Goal: Task Accomplishment & Management: Manage account settings

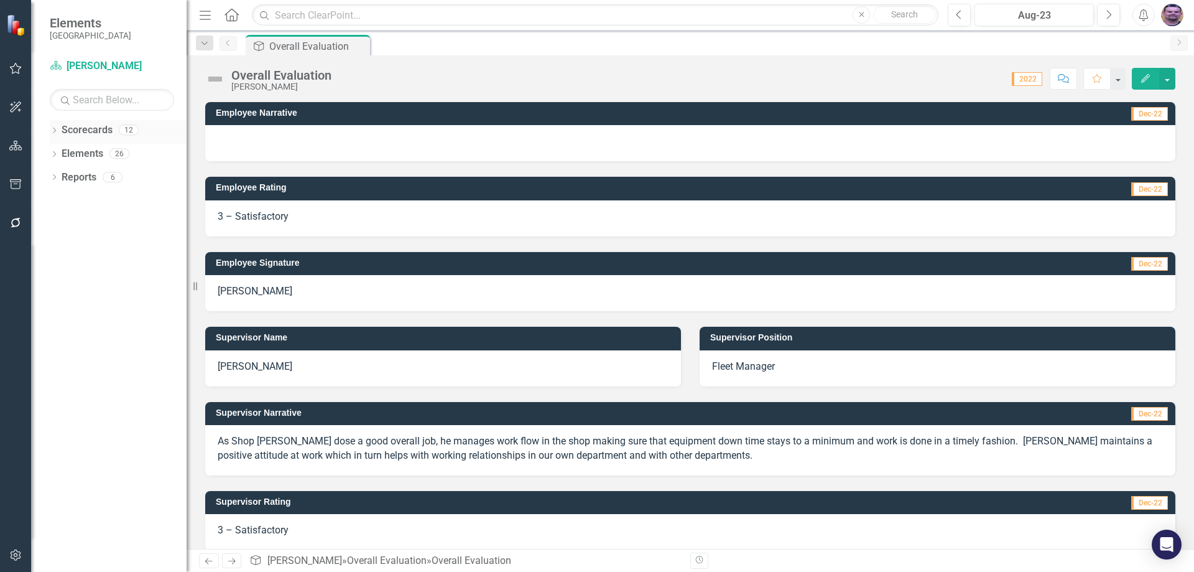
click at [51, 129] on icon "Dropdown" at bounding box center [54, 131] width 9 height 7
click at [60, 156] on icon "Dropdown" at bounding box center [60, 152] width 9 height 7
click at [72, 173] on icon "Dropdown" at bounding box center [72, 176] width 9 height 7
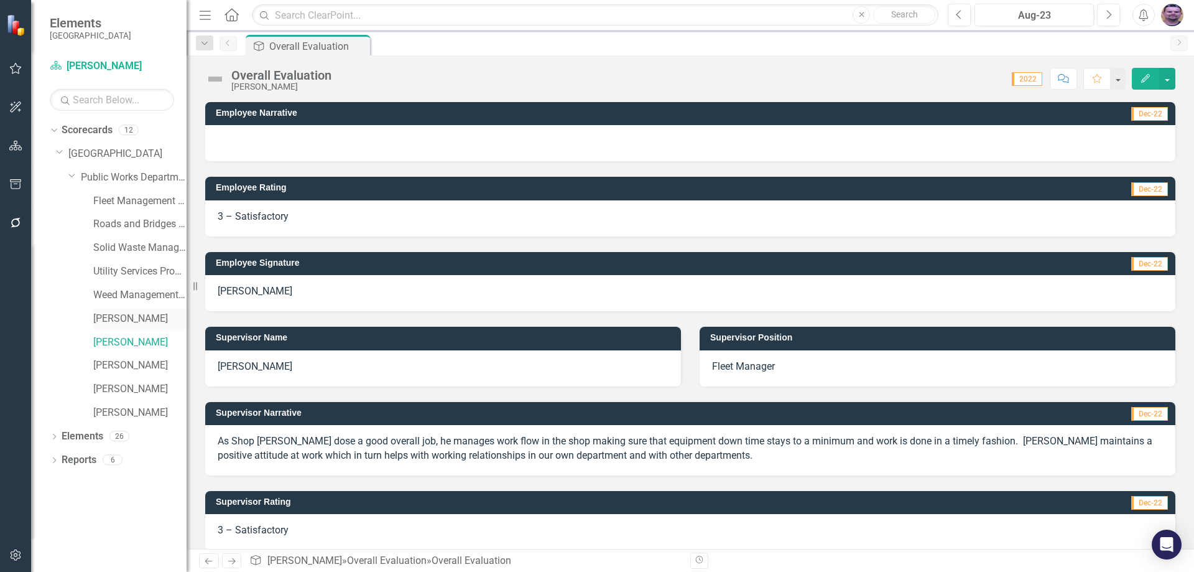
click at [129, 322] on link "[PERSON_NAME]" at bounding box center [139, 319] width 93 height 14
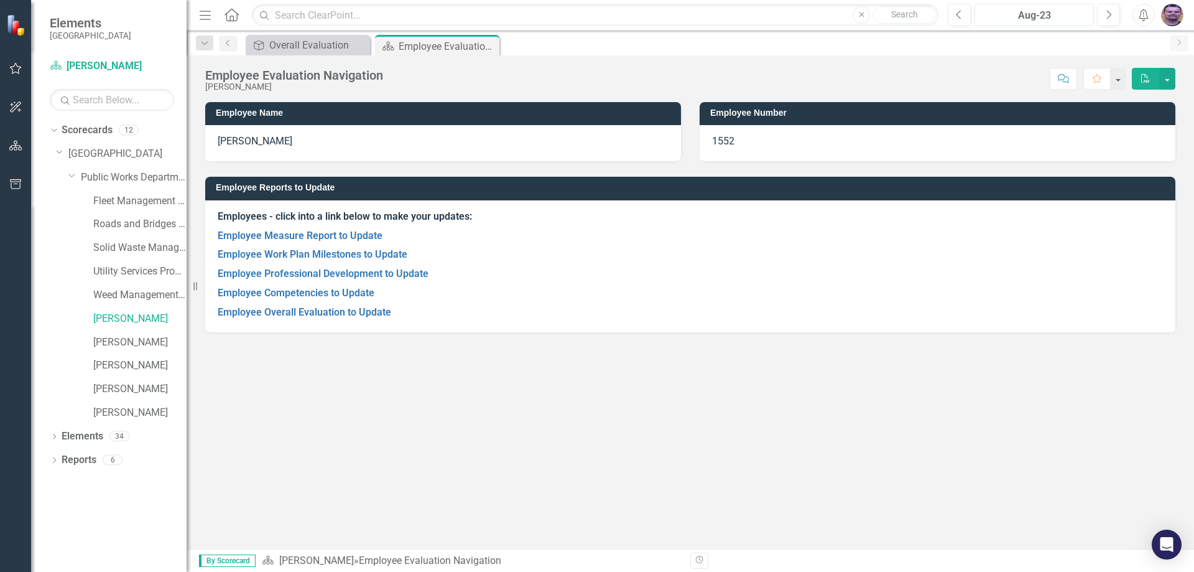
click at [1078, 14] on div "Aug-23" at bounding box center [1034, 15] width 111 height 15
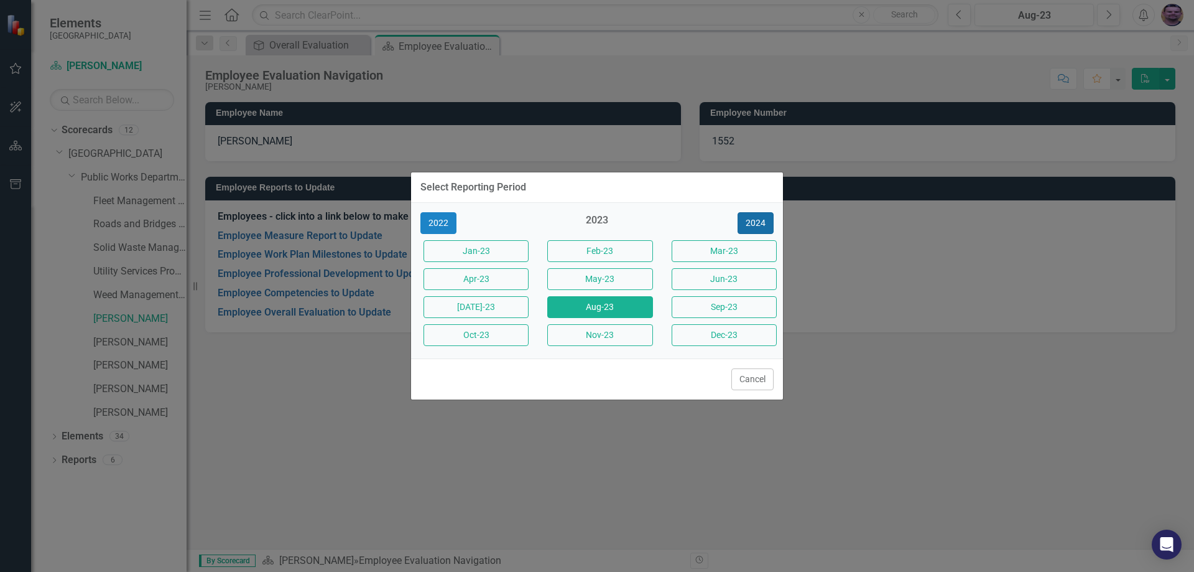
click at [755, 226] on button "2024" at bounding box center [756, 223] width 36 height 22
click at [755, 226] on button "2025" at bounding box center [756, 223] width 36 height 22
click at [616, 310] on button "Aug-25" at bounding box center [599, 307] width 105 height 22
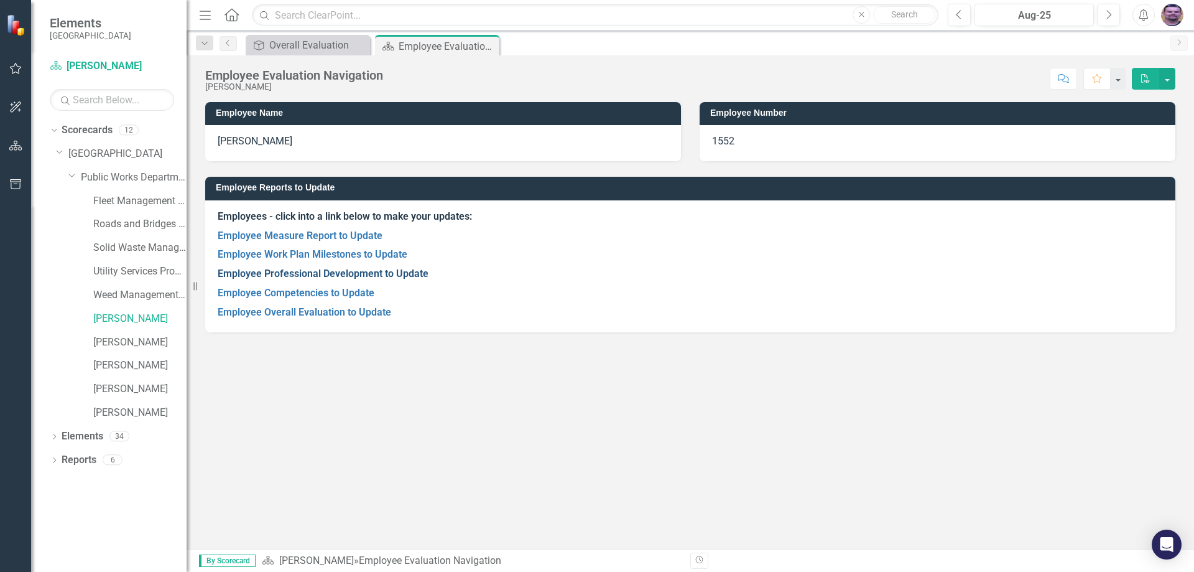
click at [333, 272] on link "Employee Professional Development to Update" at bounding box center [323, 273] width 211 height 12
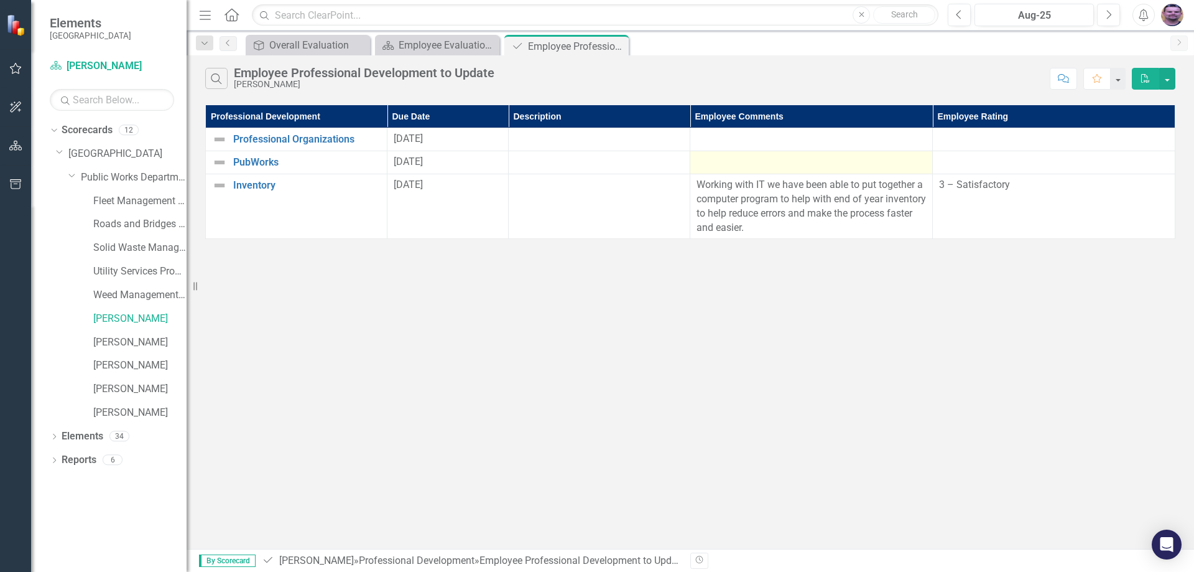
click at [771, 167] on div at bounding box center [812, 162] width 230 height 15
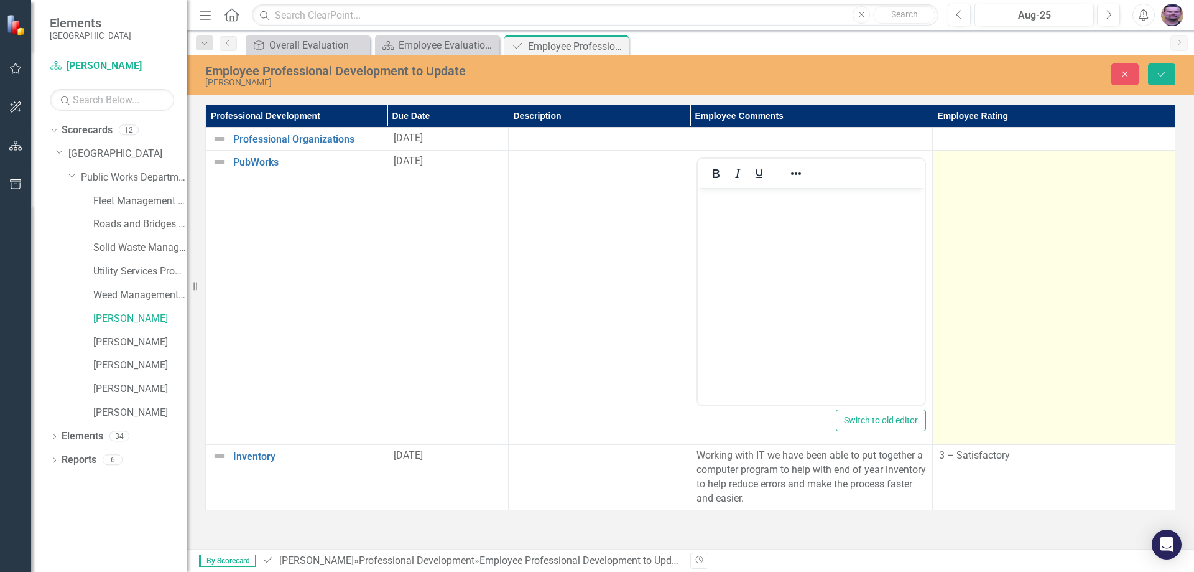
click at [987, 174] on td at bounding box center [1054, 298] width 243 height 294
click at [987, 173] on td at bounding box center [1054, 298] width 243 height 294
click at [990, 170] on div "Not Defined" at bounding box center [1047, 166] width 199 height 14
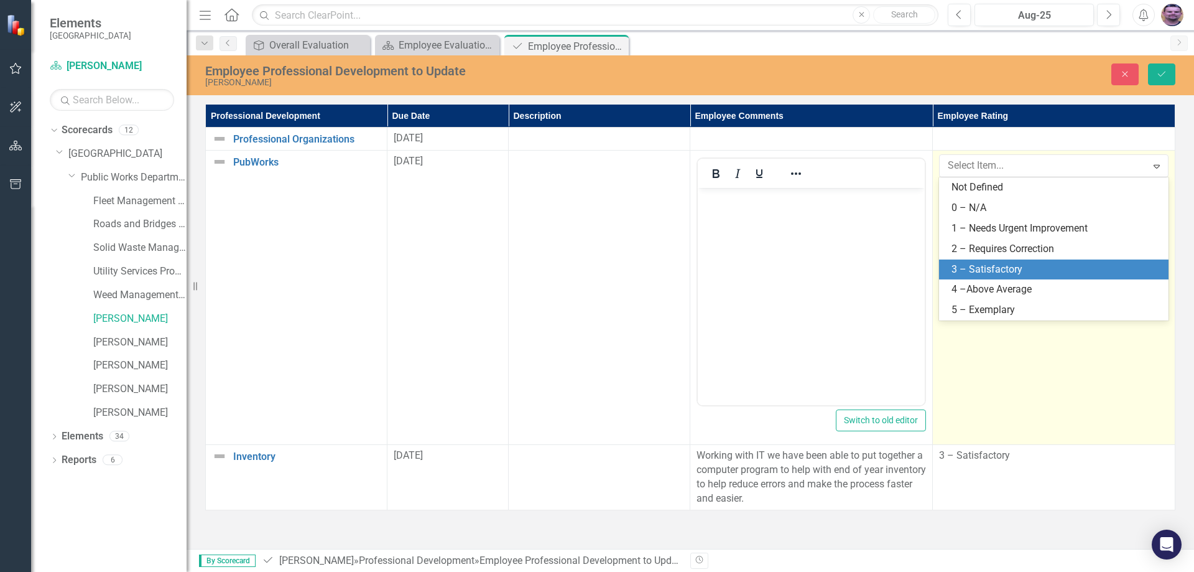
click at [986, 276] on div "3 – Satisfactory" at bounding box center [1057, 269] width 210 height 14
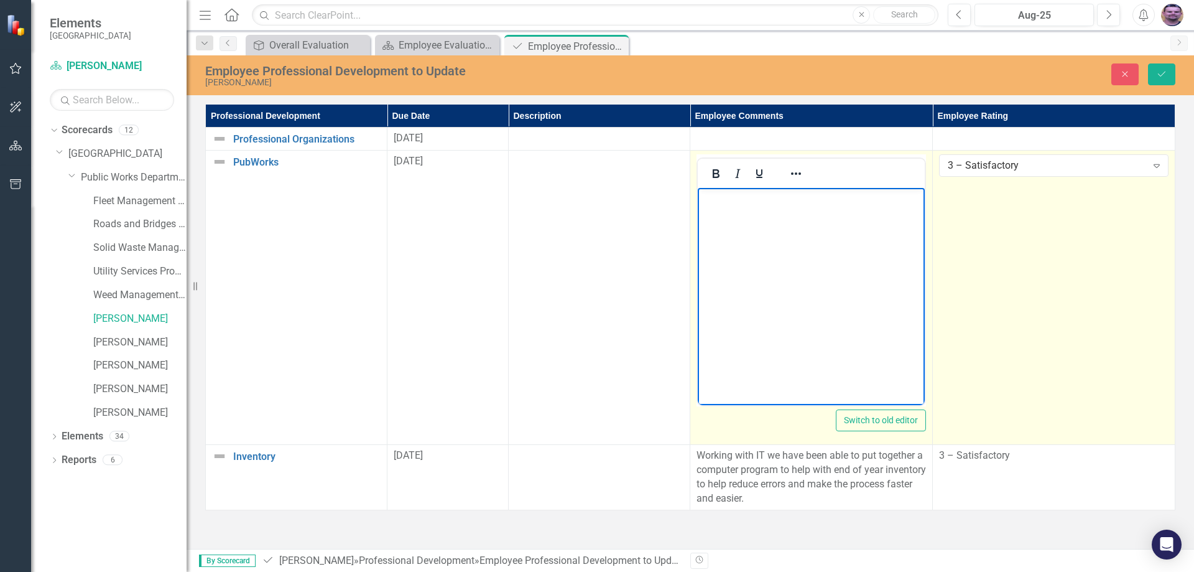
click at [786, 215] on body "Rich Text Area. Press ALT-0 for help." at bounding box center [811, 281] width 227 height 187
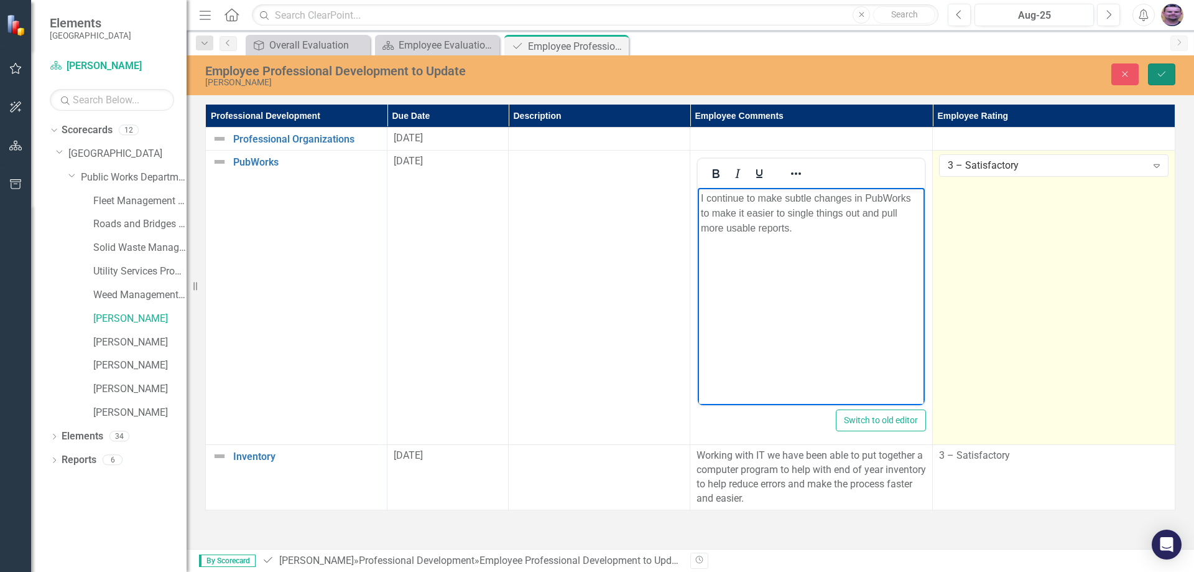
click at [1164, 76] on icon "Save" at bounding box center [1161, 74] width 11 height 9
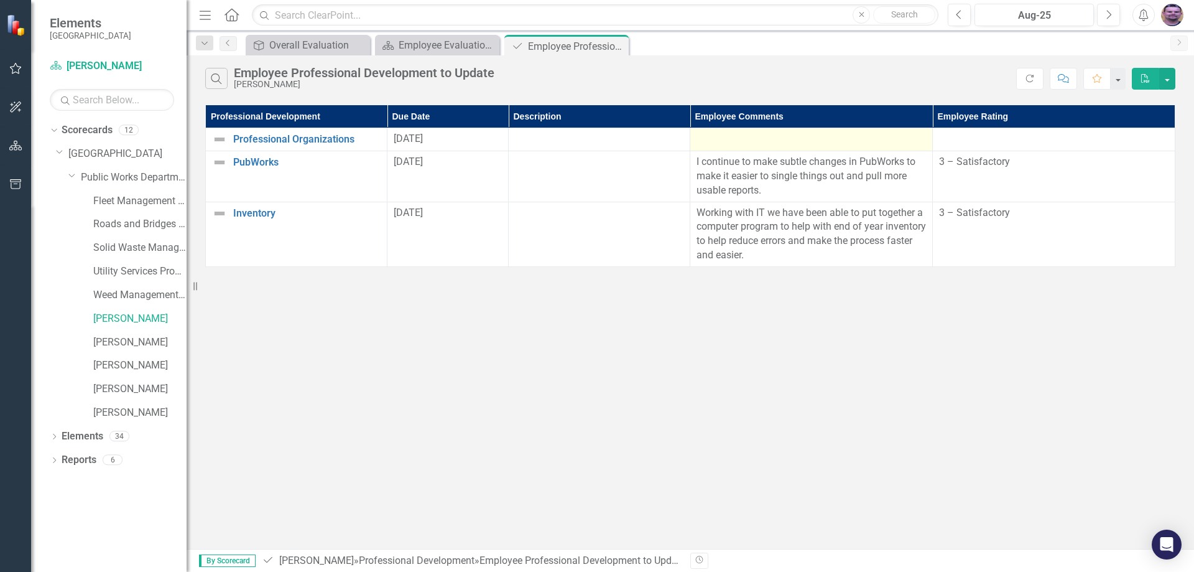
click at [745, 135] on div at bounding box center [812, 139] width 230 height 15
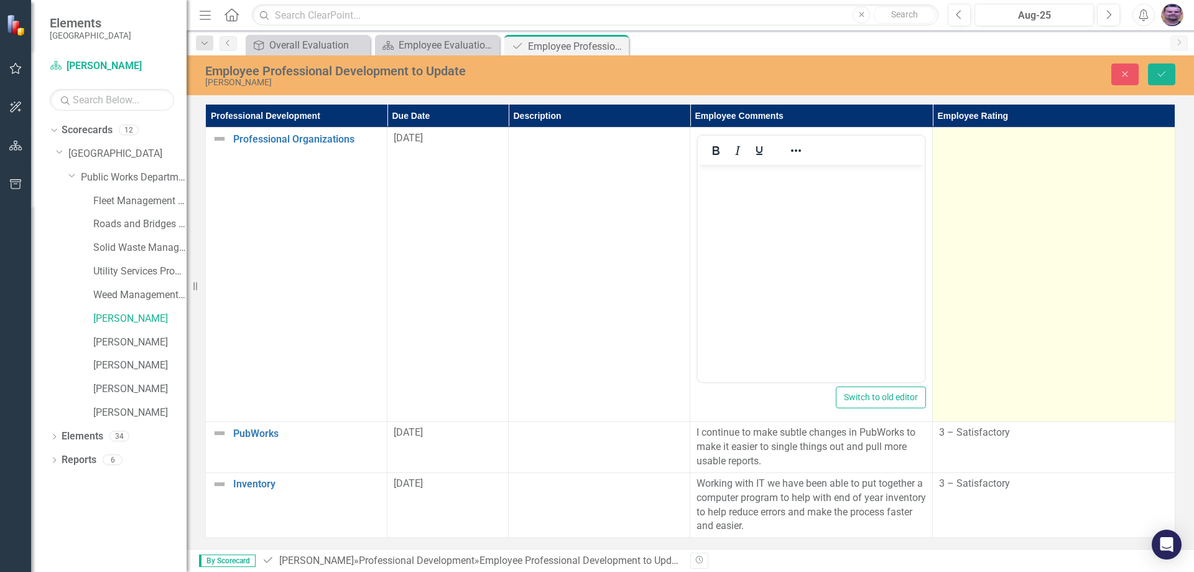
click at [981, 167] on td at bounding box center [1054, 275] width 243 height 294
click at [1015, 146] on div at bounding box center [1054, 138] width 230 height 15
click at [1013, 147] on div "Not Defined" at bounding box center [1047, 143] width 199 height 14
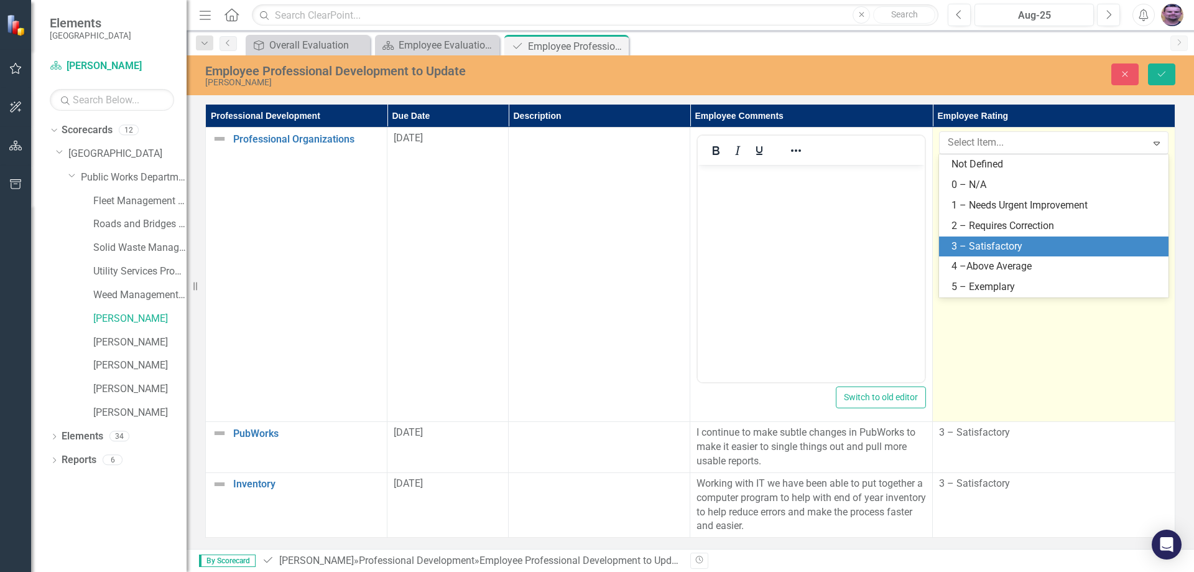
click at [975, 239] on div "3 – Satisfactory" at bounding box center [1057, 246] width 210 height 14
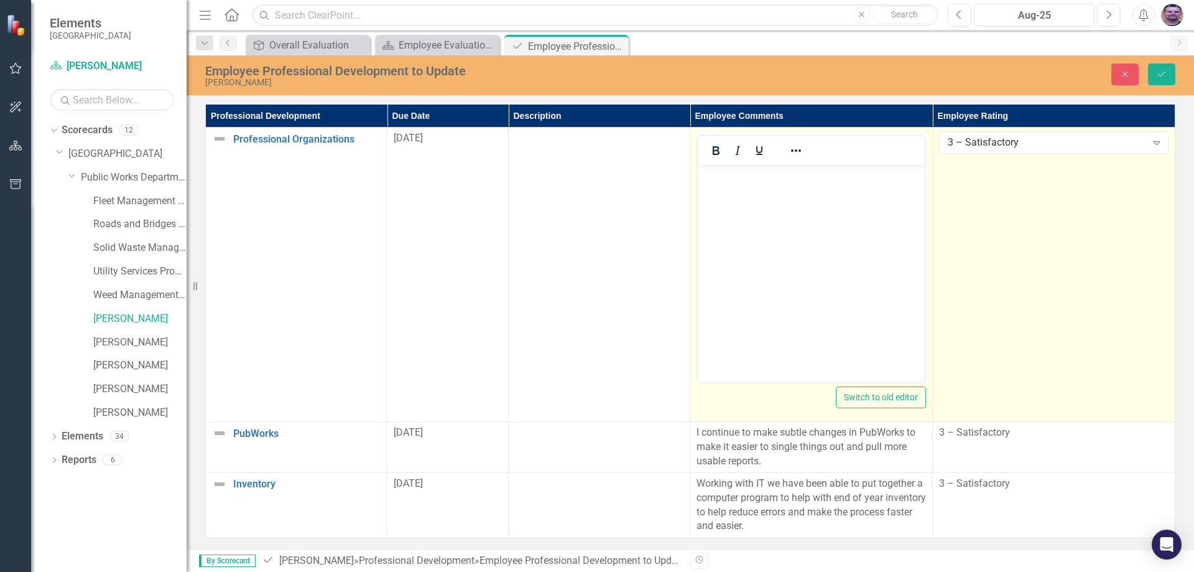
click at [775, 188] on body "Rich Text Area. Press ALT-0 for help." at bounding box center [811, 258] width 227 height 187
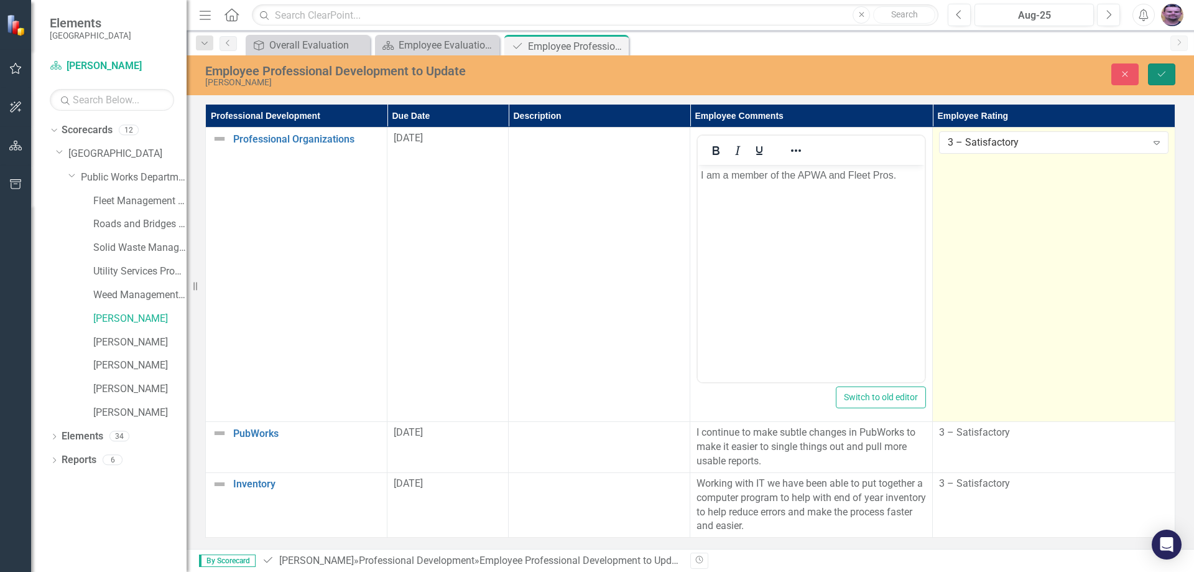
click at [1156, 73] on button "Save" at bounding box center [1161, 74] width 27 height 22
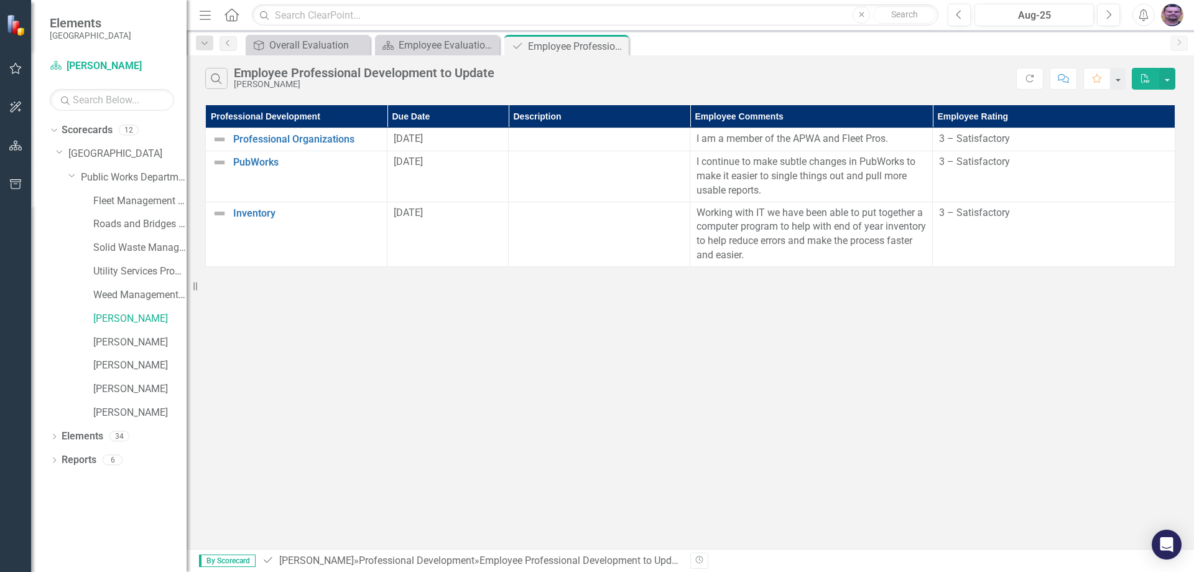
drag, startPoint x: 617, startPoint y: 45, endPoint x: 604, endPoint y: 53, distance: 15.4
click at [0, 0] on icon "Close" at bounding box center [0, 0] width 0 height 0
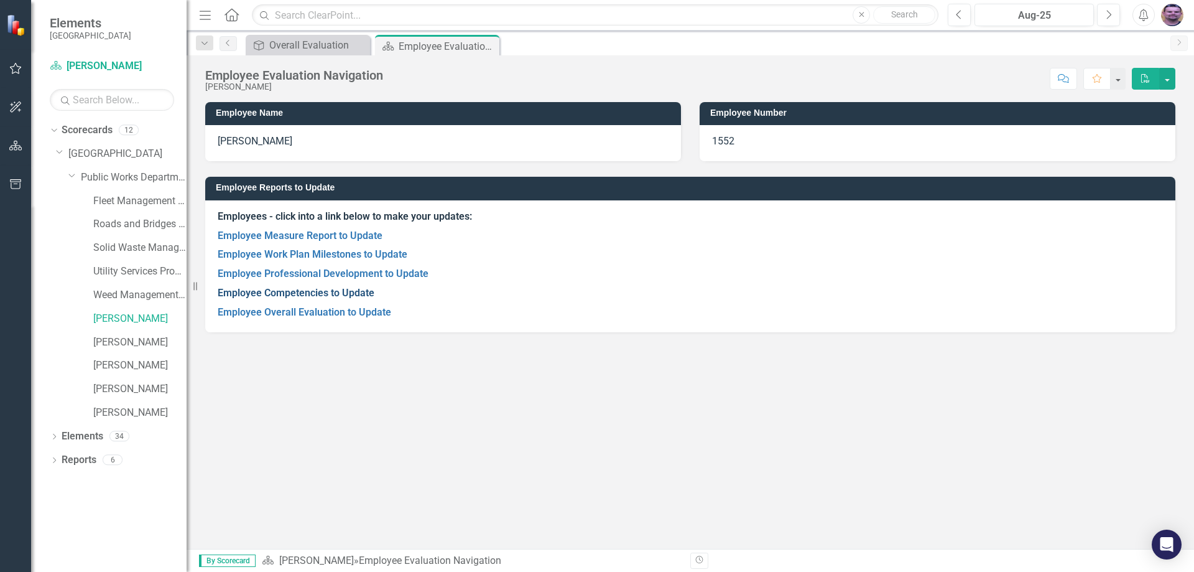
click at [317, 295] on link "Employee Competencies to Update" at bounding box center [296, 293] width 157 height 12
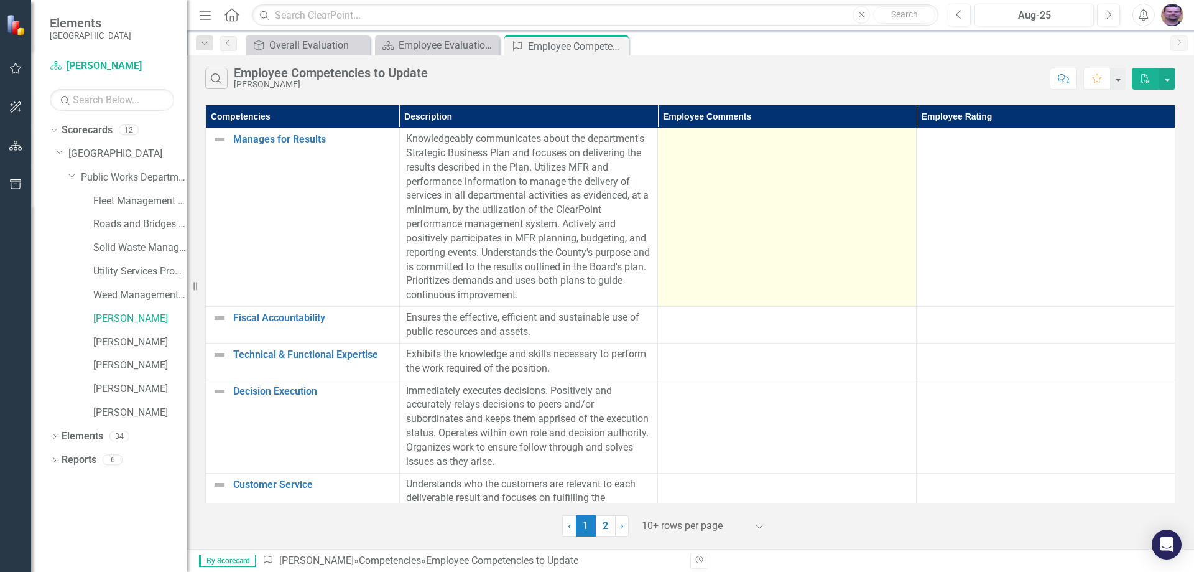
click at [778, 178] on td at bounding box center [787, 217] width 259 height 179
click at [776, 178] on td at bounding box center [787, 217] width 259 height 179
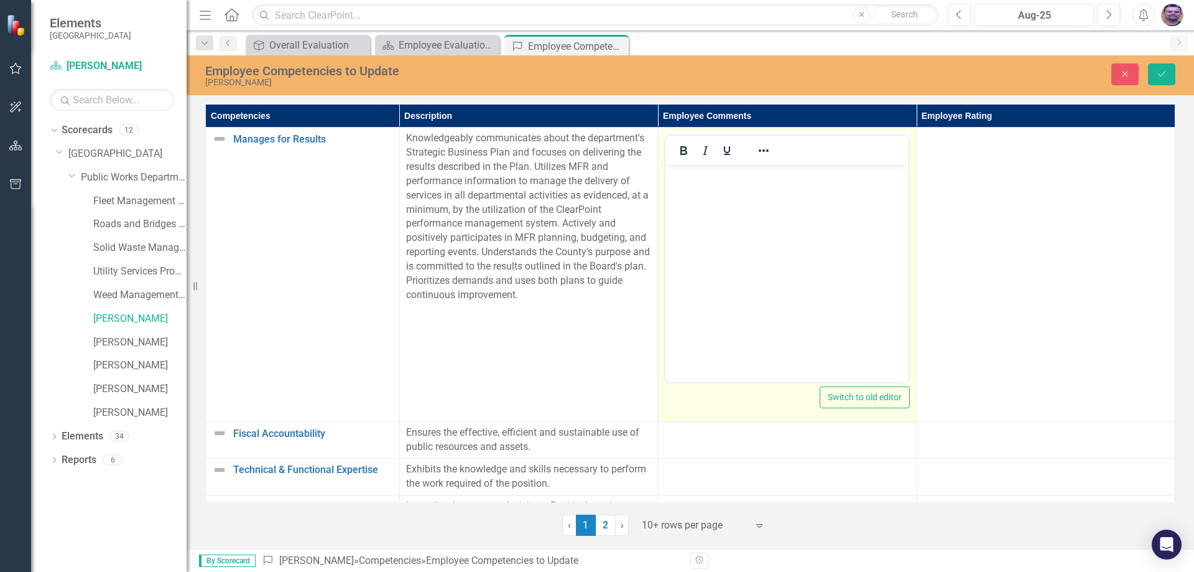
click at [713, 194] on body "Rich Text Area. Press ALT-0 for help." at bounding box center [787, 258] width 243 height 187
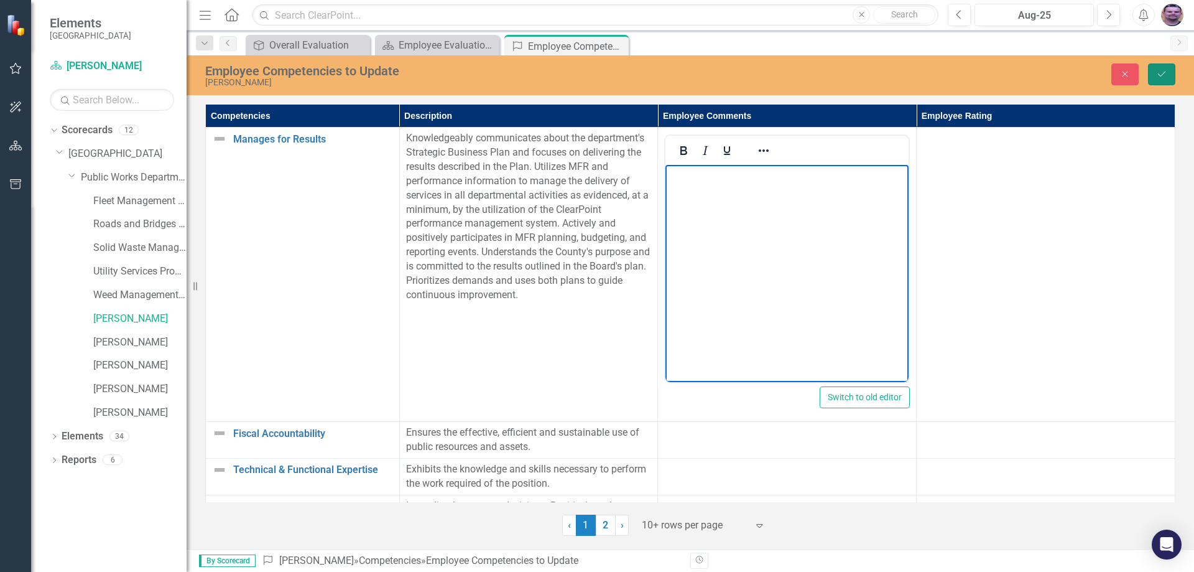
click at [1156, 72] on button "Save" at bounding box center [1161, 74] width 27 height 22
